Goal: Task Accomplishment & Management: Use online tool/utility

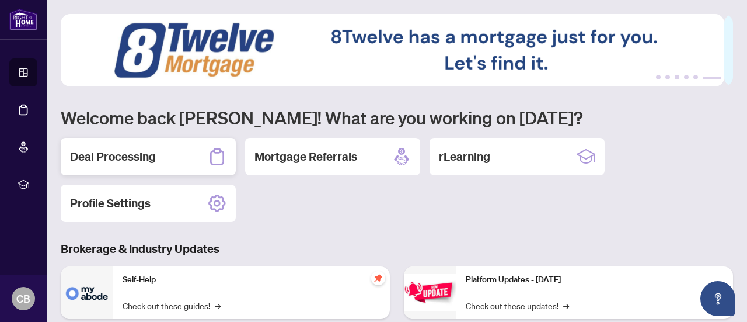
click at [116, 153] on h2 "Deal Processing" at bounding box center [113, 156] width 86 height 16
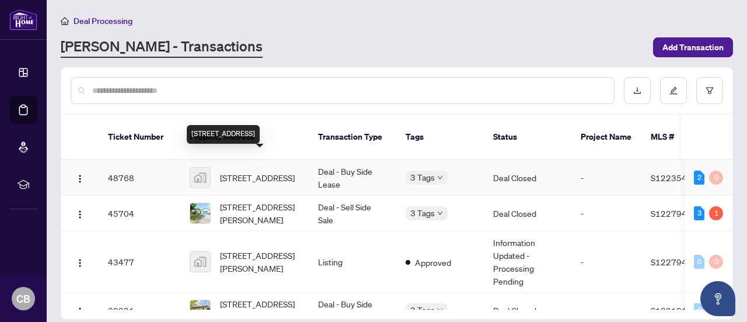
click at [252, 171] on span "[STREET_ADDRESS]" at bounding box center [257, 177] width 75 height 13
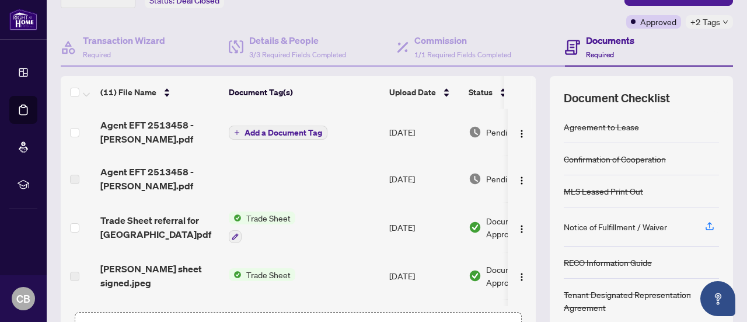
scroll to position [85, 0]
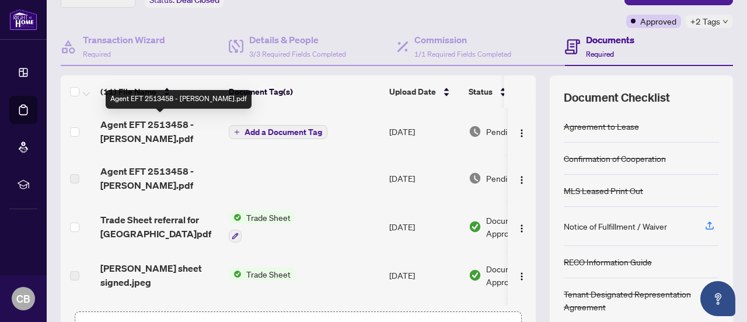
click at [138, 130] on span "Agent EFT 2513458 - [PERSON_NAME].pdf" at bounding box center [159, 131] width 119 height 28
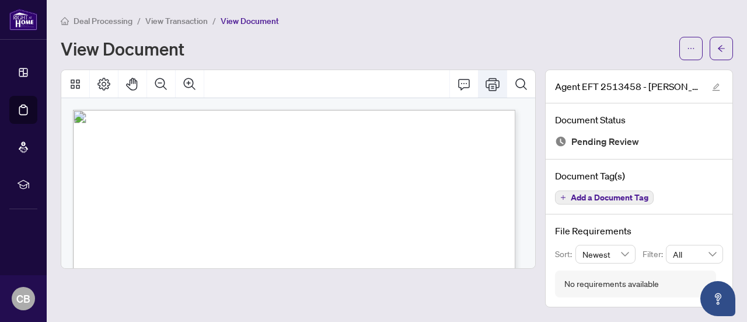
click at [493, 91] on button "Print" at bounding box center [493, 84] width 28 height 28
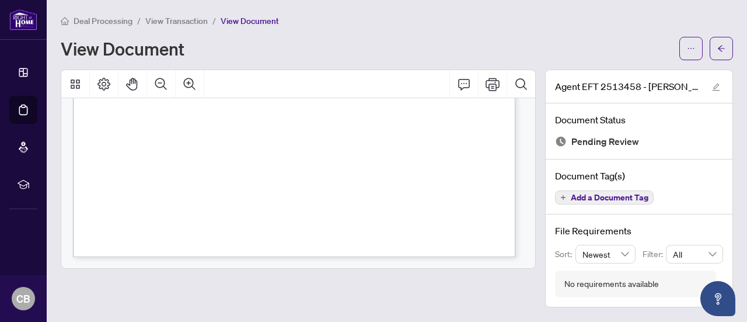
scroll to position [434, 0]
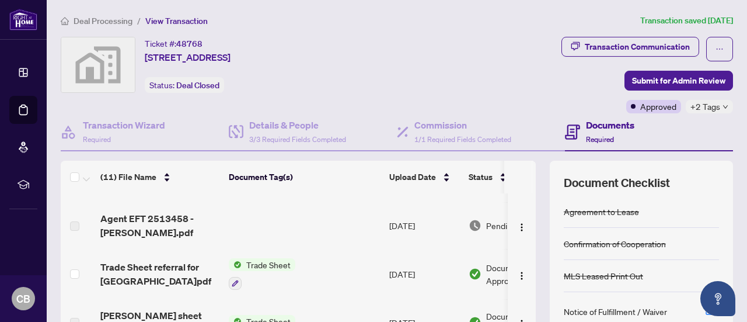
scroll to position [39, 0]
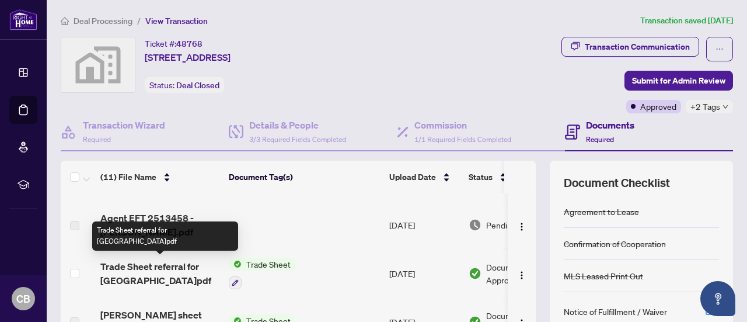
click at [152, 265] on span "Trade Sheet referral for [GEOGRAPHIC_DATA]pdf" at bounding box center [159, 273] width 119 height 28
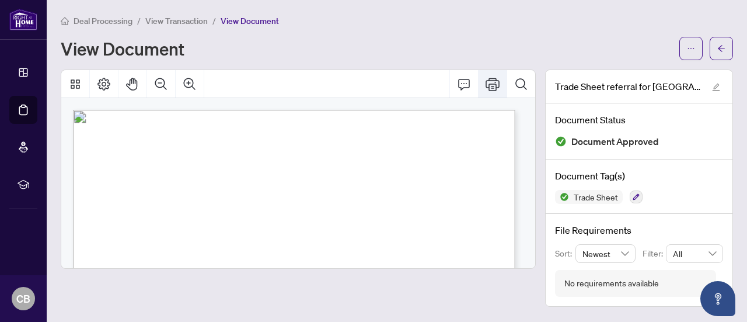
click at [493, 85] on icon "Print" at bounding box center [493, 84] width 14 height 13
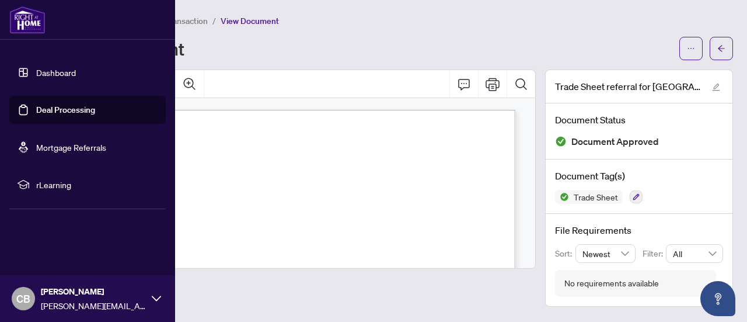
click at [48, 74] on link "Dashboard" at bounding box center [56, 72] width 40 height 11
